Goal: Check status

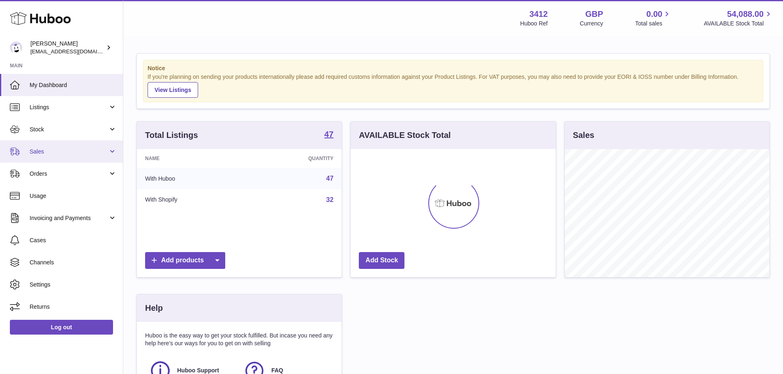
scroll to position [128, 205]
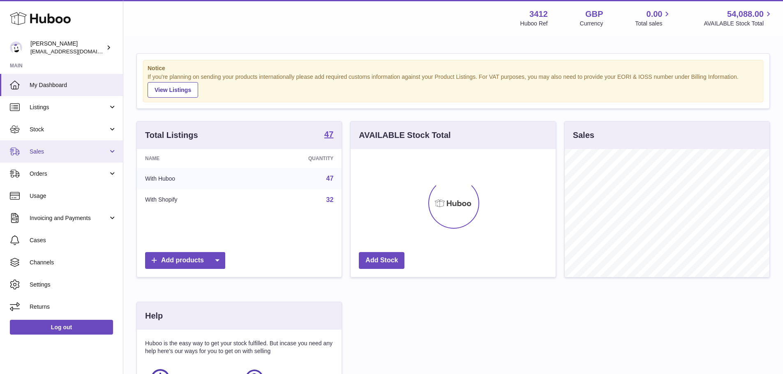
click at [64, 153] on span "Sales" at bounding box center [69, 152] width 79 height 8
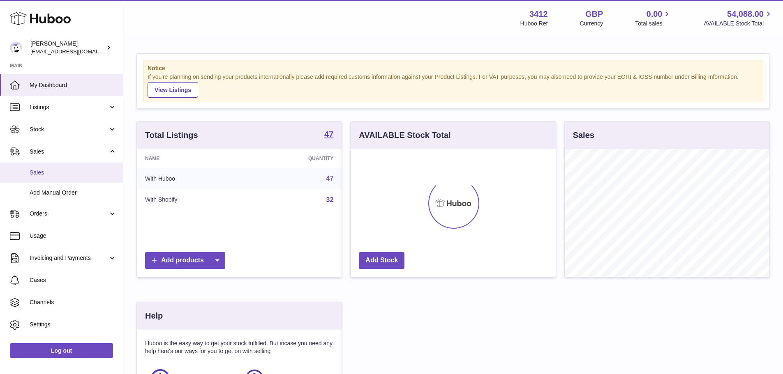
click at [53, 173] on span "Sales" at bounding box center [73, 173] width 87 height 8
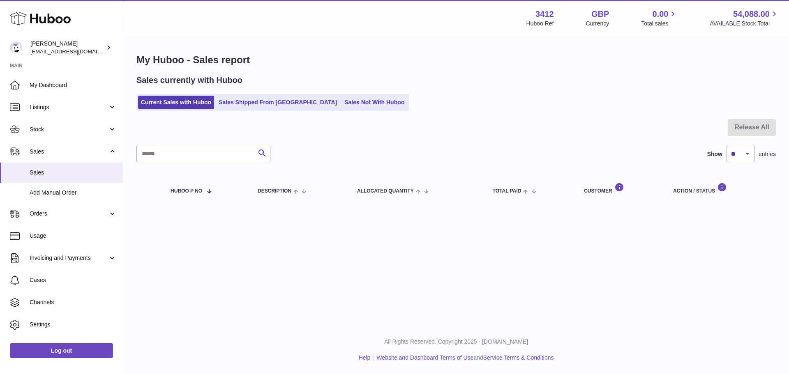
click at [254, 91] on div "Sales currently with Huboo Current Sales with Huboo Sales Shipped From [GEOGRAP…" at bounding box center [456, 93] width 640 height 36
click at [256, 99] on link "Sales Shipped From [GEOGRAPHIC_DATA]" at bounding box center [278, 103] width 124 height 14
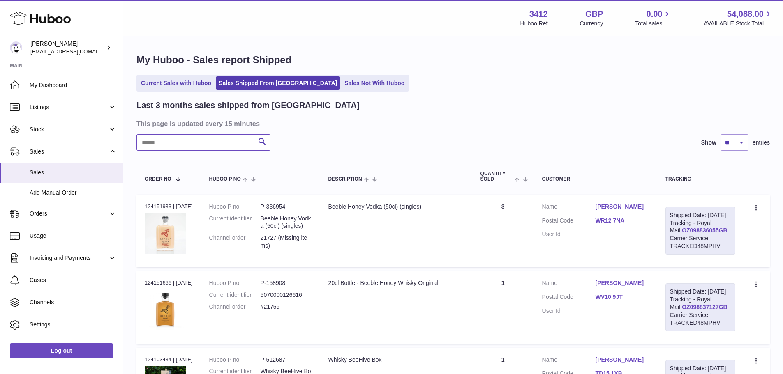
click at [207, 145] on input "text" at bounding box center [203, 142] width 134 height 16
paste input "*********"
type input "*********"
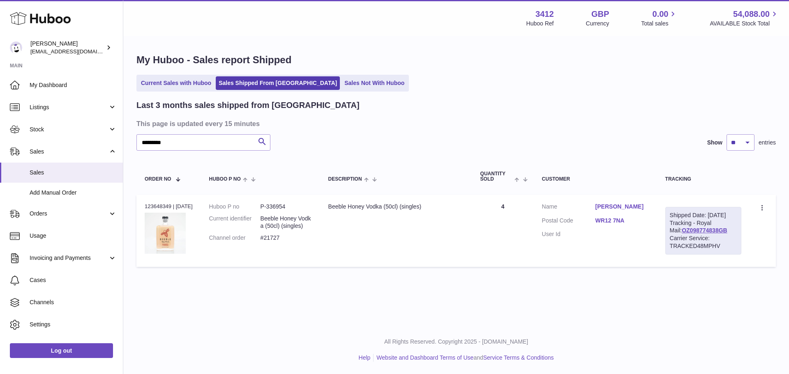
click at [163, 205] on div "Order no 123648349 | 28th Aug" at bounding box center [169, 206] width 48 height 7
copy div "123648349"
click at [289, 212] on dl "Huboo P no P-336954 Current identifier Beeble Honey Vodka (50cl) (singles) Chan…" at bounding box center [260, 225] width 103 height 44
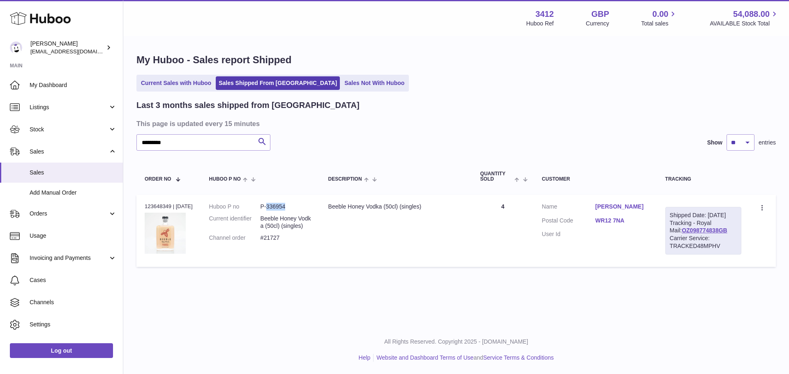
copy dd "336954"
